Goal: Find specific page/section: Find specific page/section

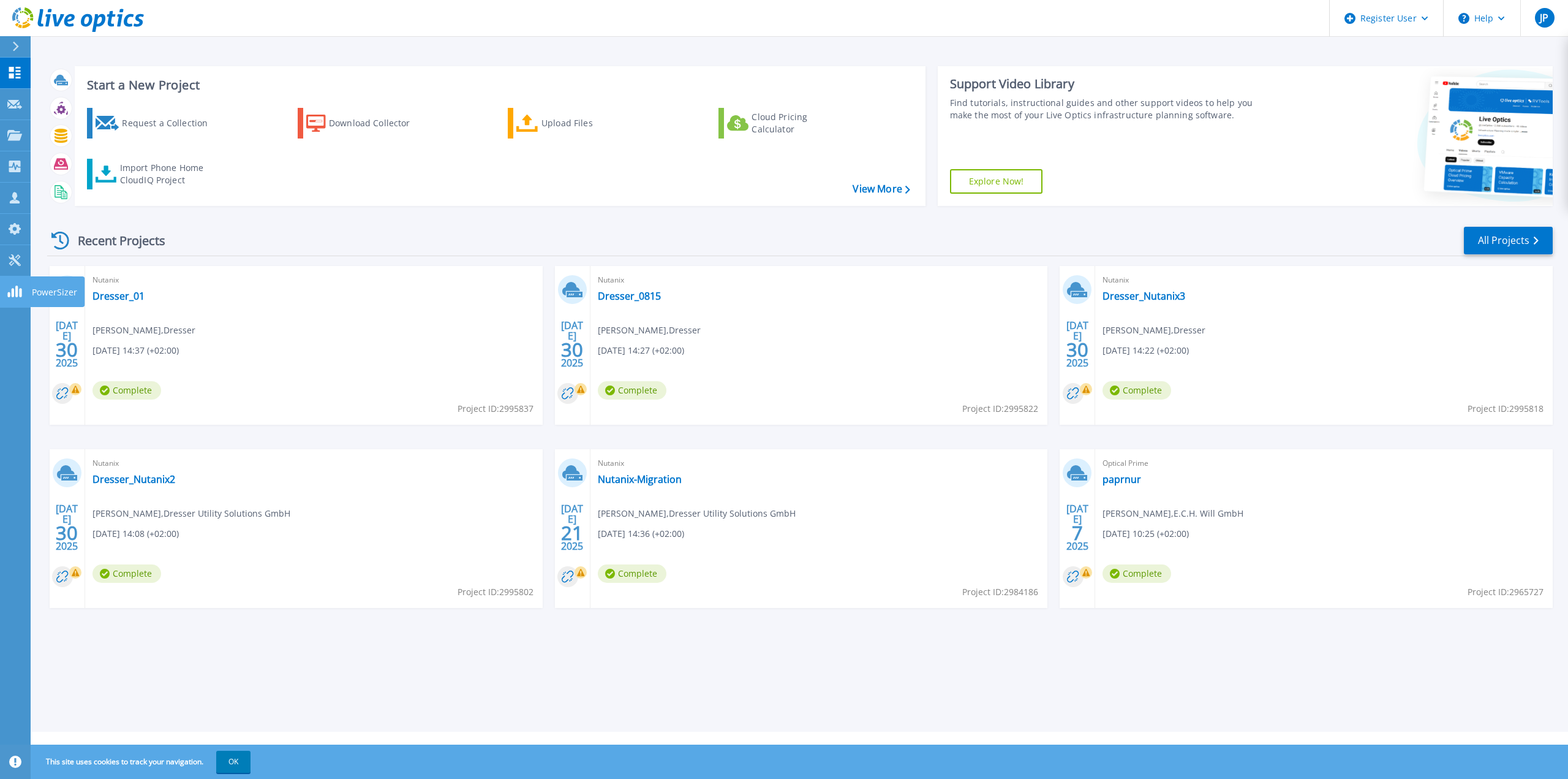
click at [12, 295] on rect at bounding box center [13, 292] width 3 height 9
click at [11, 261] on icon at bounding box center [15, 260] width 15 height 11
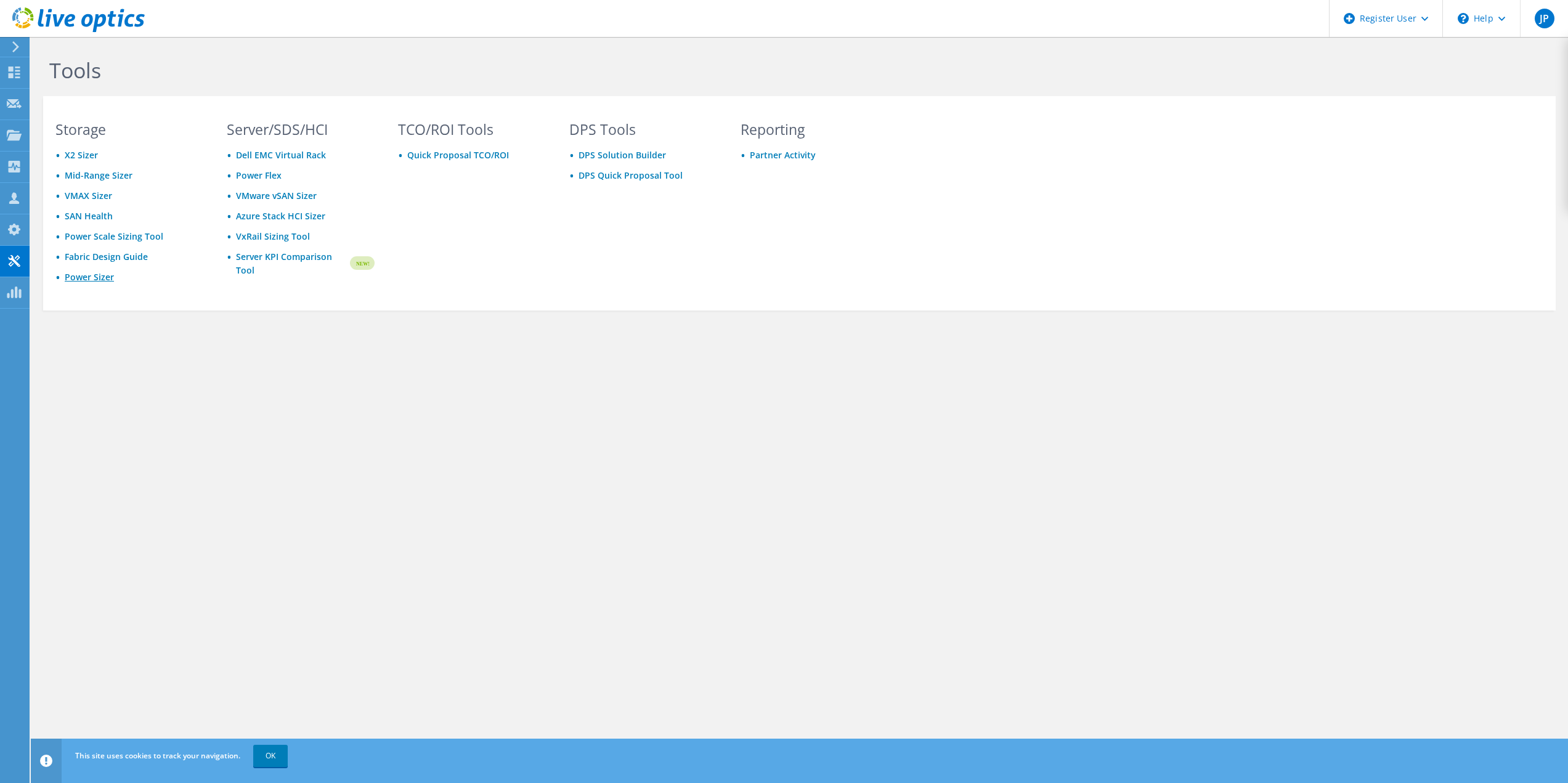
click at [93, 278] on link "Power Sizer" at bounding box center [89, 277] width 49 height 12
click at [8, 129] on icon at bounding box center [14, 135] width 15 height 12
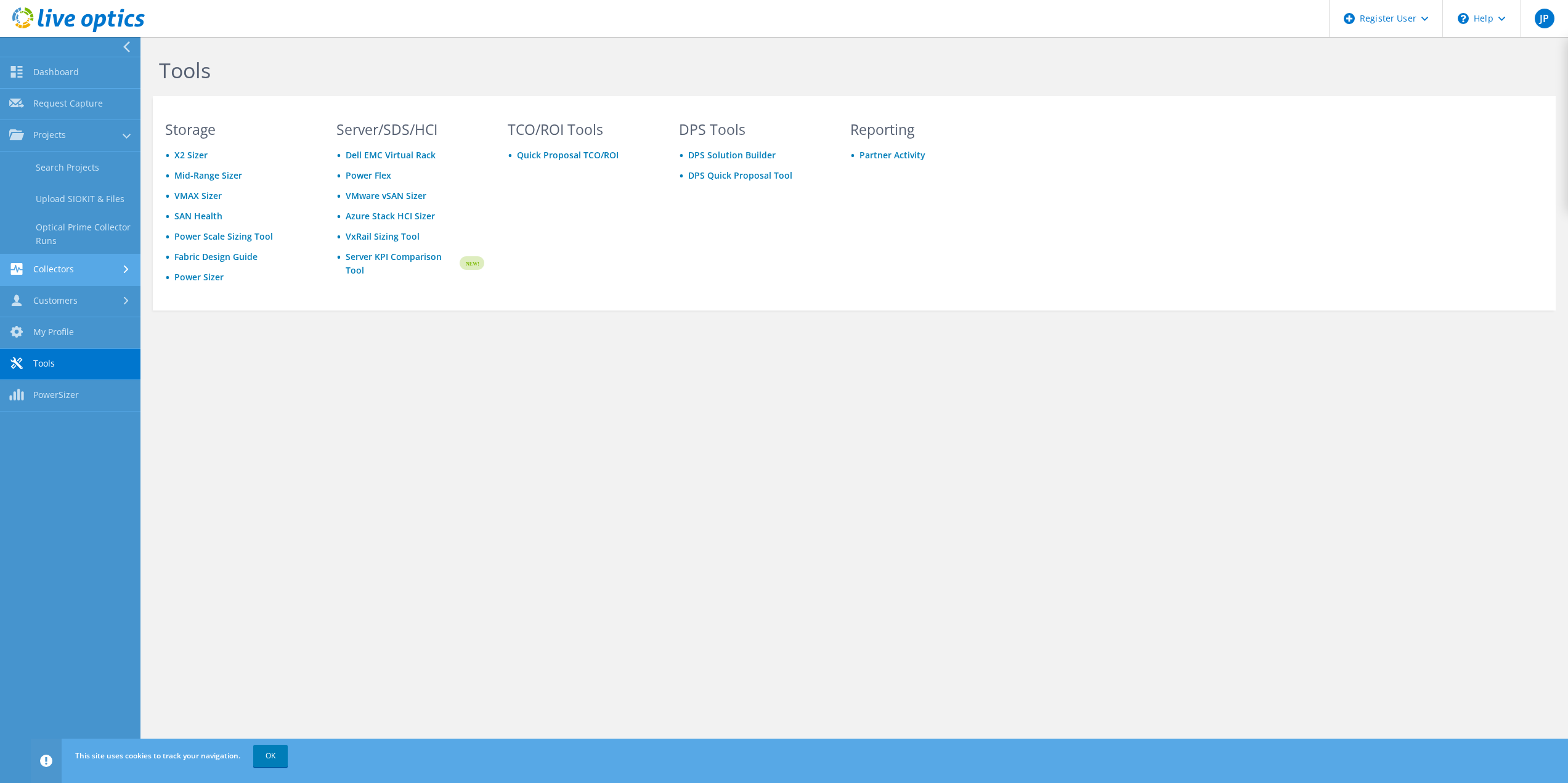
click at [73, 265] on link "Collectors" at bounding box center [70, 270] width 140 height 31
